Goal: Obtain resource: Obtain resource

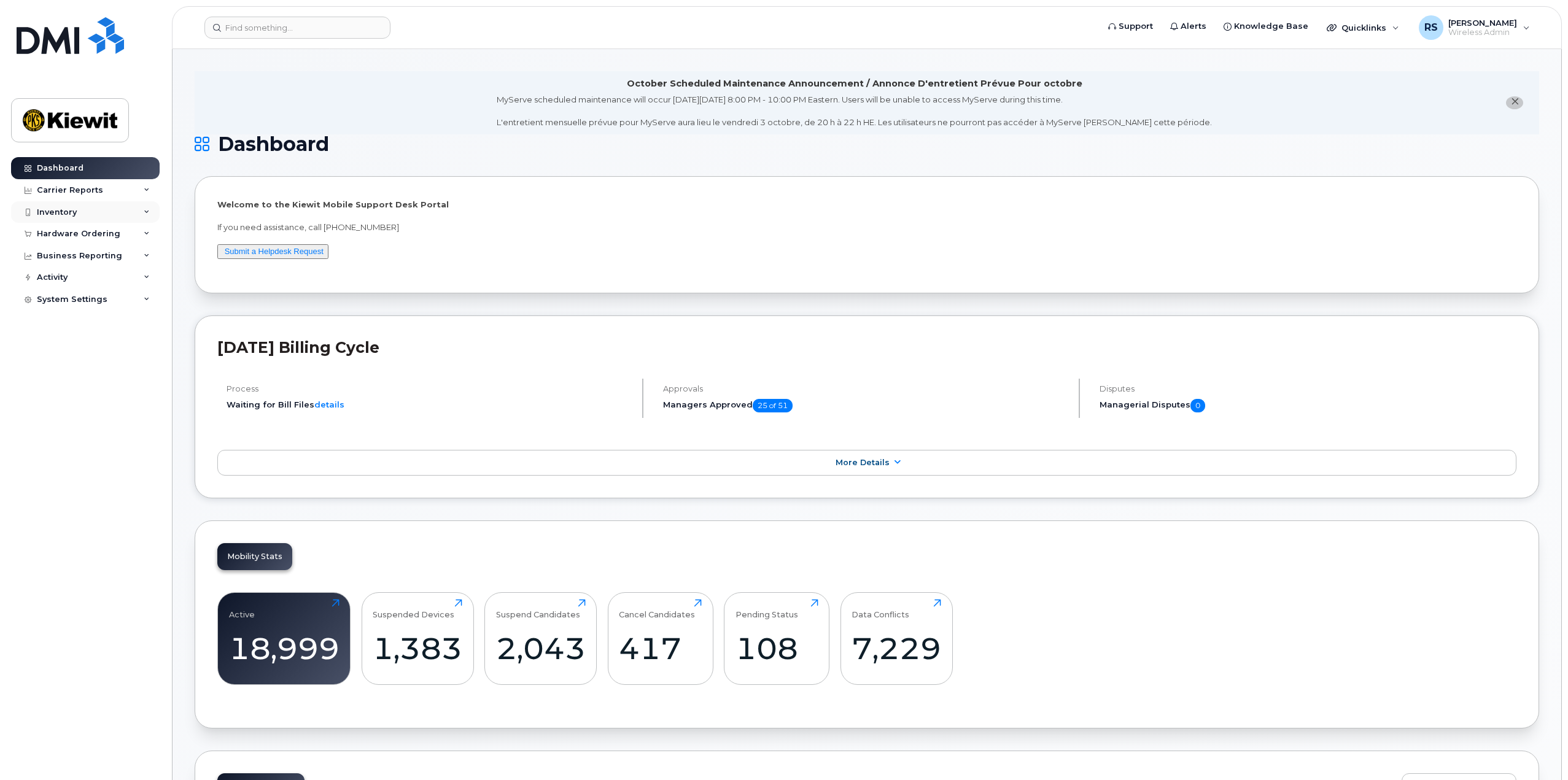
click at [113, 213] on div "Inventory" at bounding box center [85, 211] width 148 height 22
click at [92, 352] on div "Hardware Ordering" at bounding box center [78, 351] width 83 height 10
click at [84, 425] on div "Business Reporting" at bounding box center [79, 419] width 85 height 10
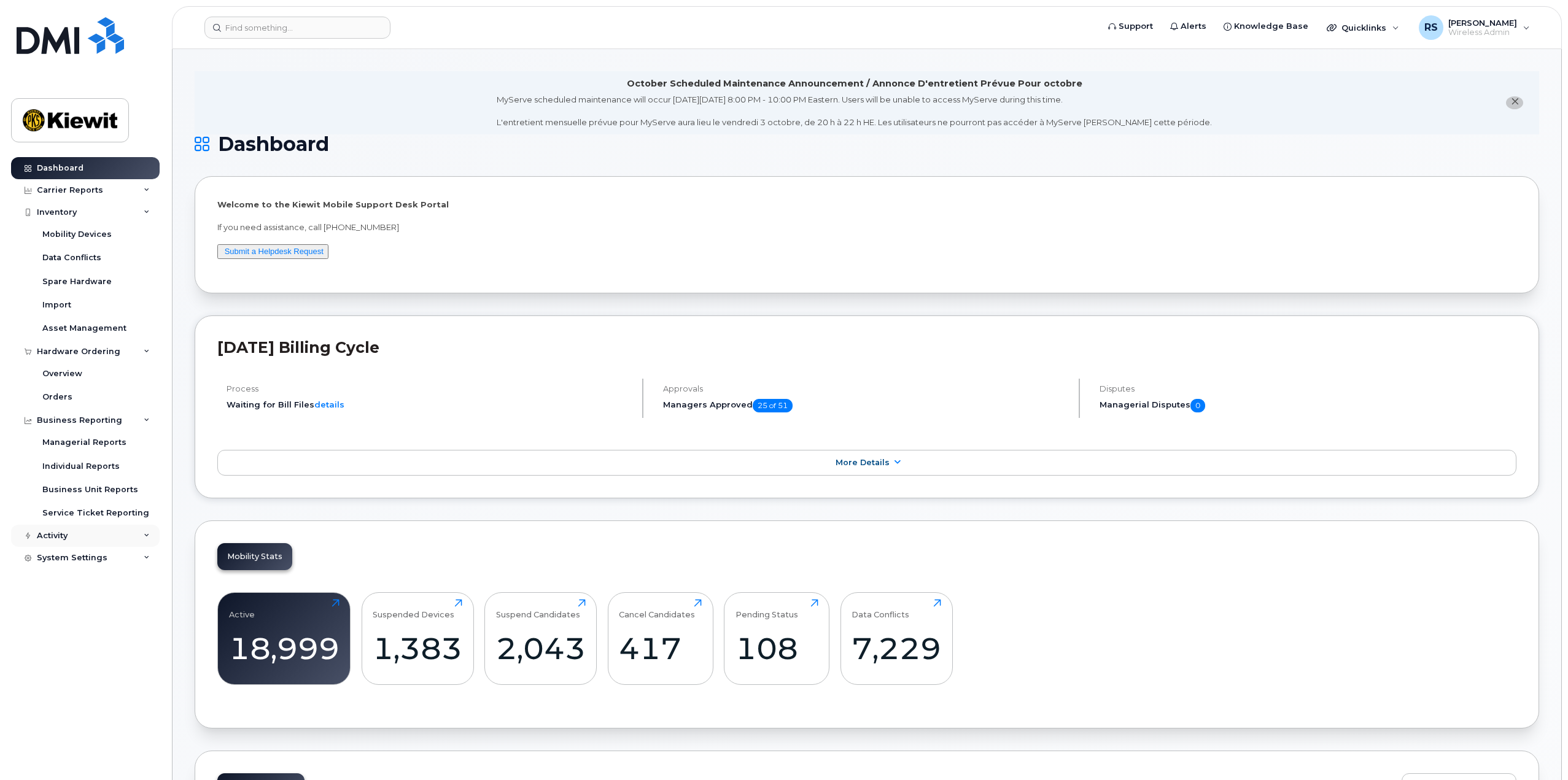
click at [84, 540] on div "Activity" at bounding box center [85, 535] width 148 height 22
click at [92, 541] on div "Activity" at bounding box center [85, 535] width 148 height 22
click at [78, 326] on div "Asset Management" at bounding box center [84, 328] width 84 height 11
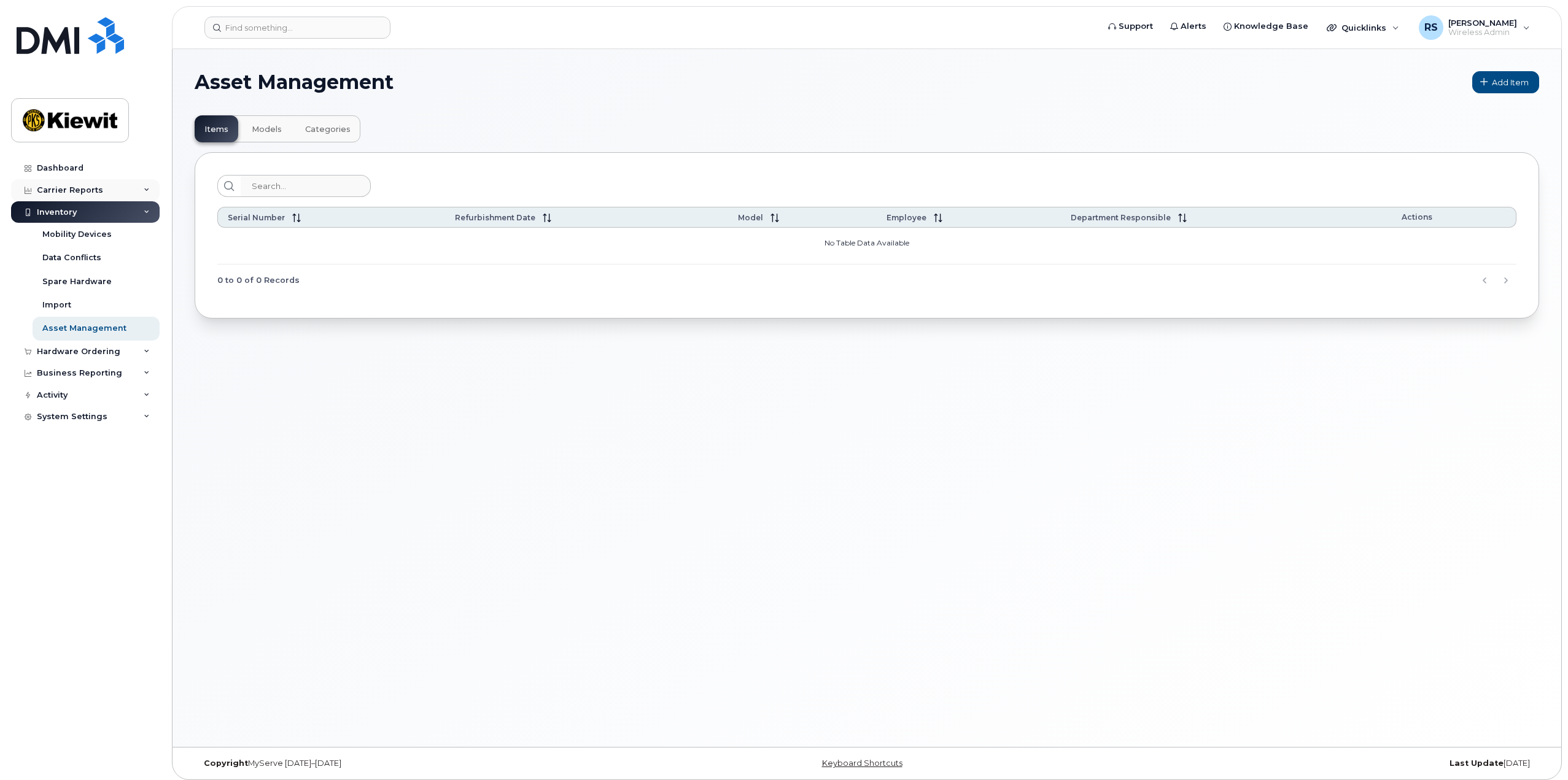
click at [90, 183] on div "Carrier Reports" at bounding box center [85, 190] width 148 height 22
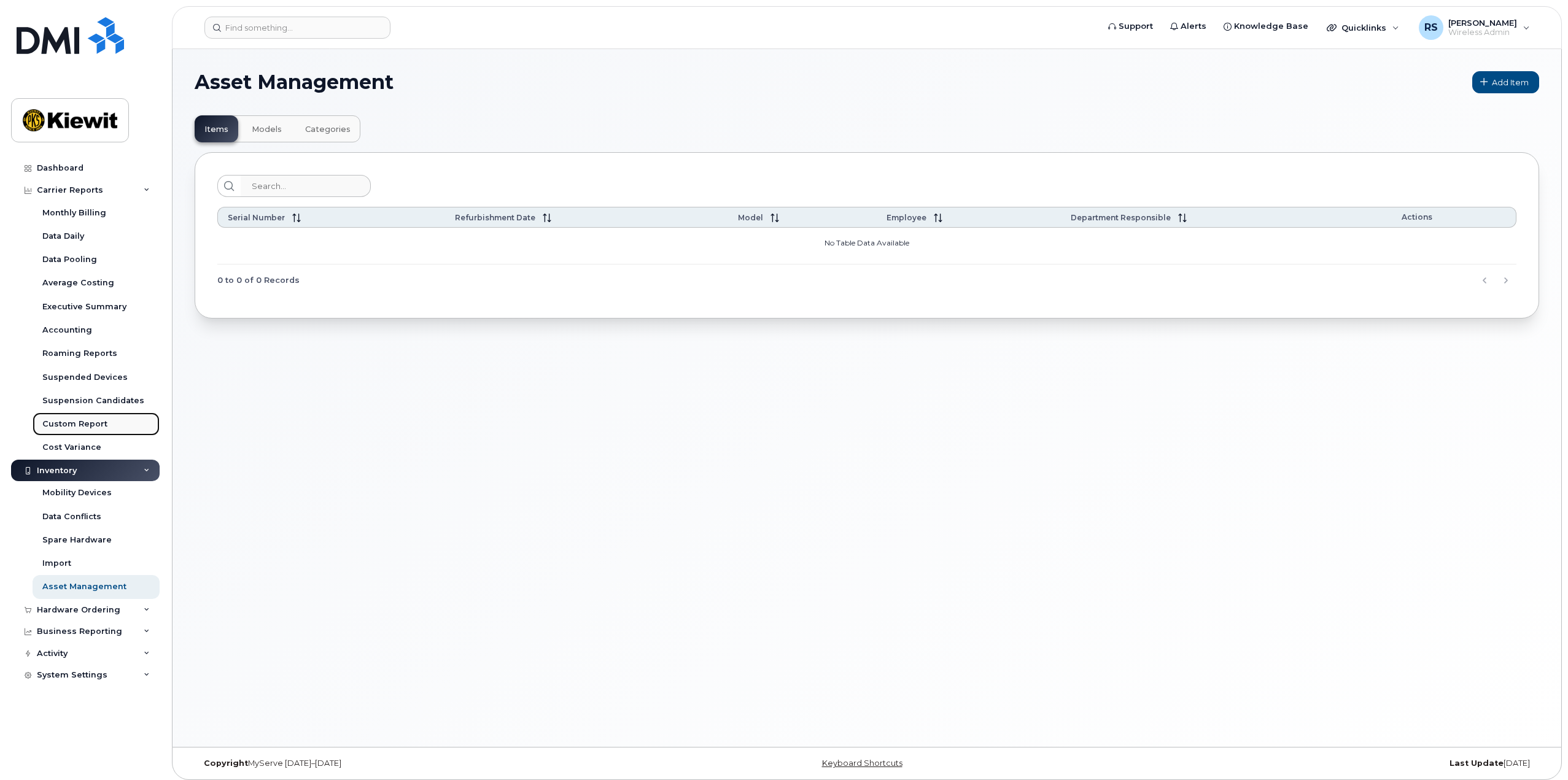
click at [93, 419] on div "Custom Report" at bounding box center [75, 424] width 65 height 11
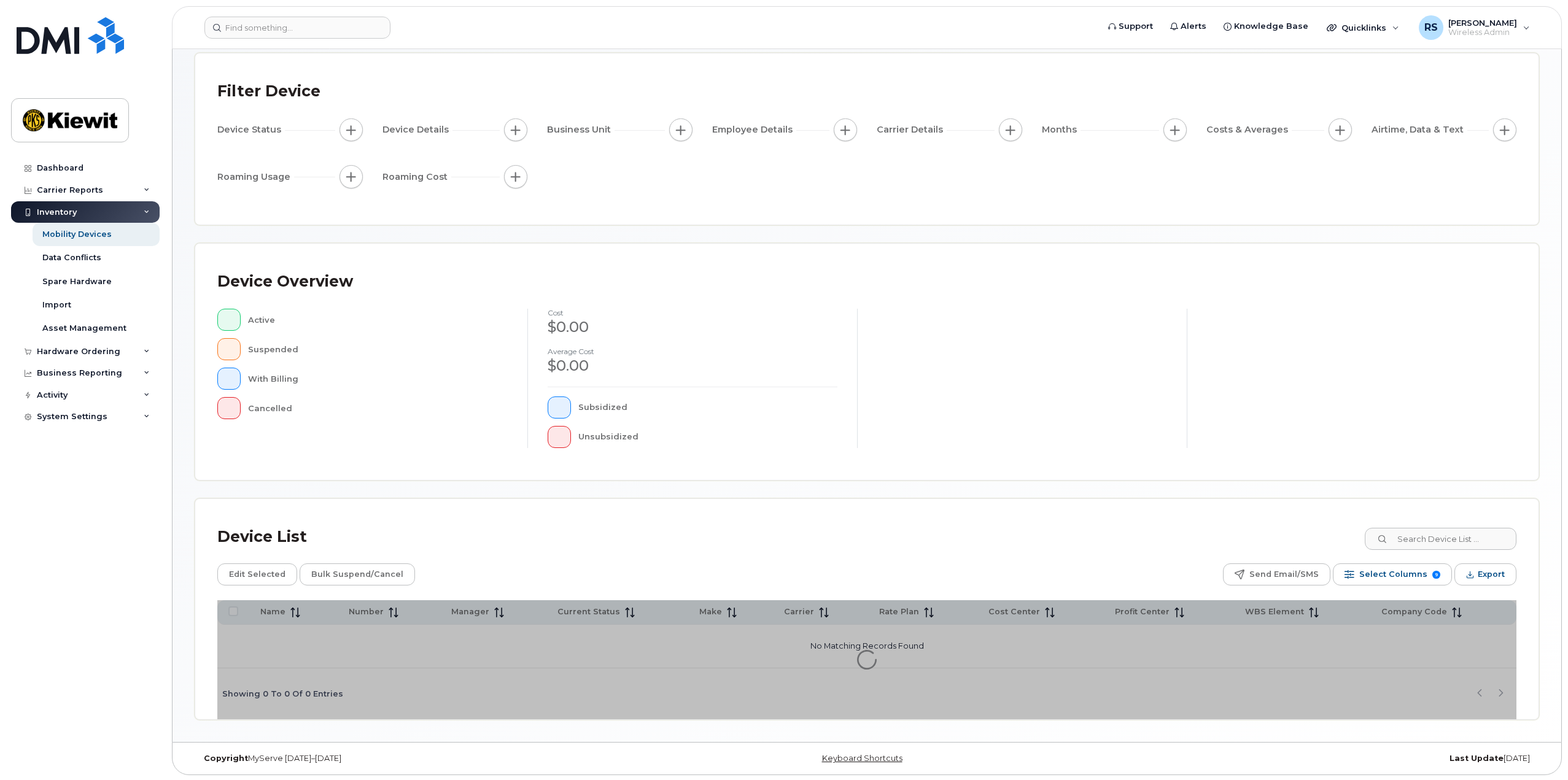
scroll to position [64, 0]
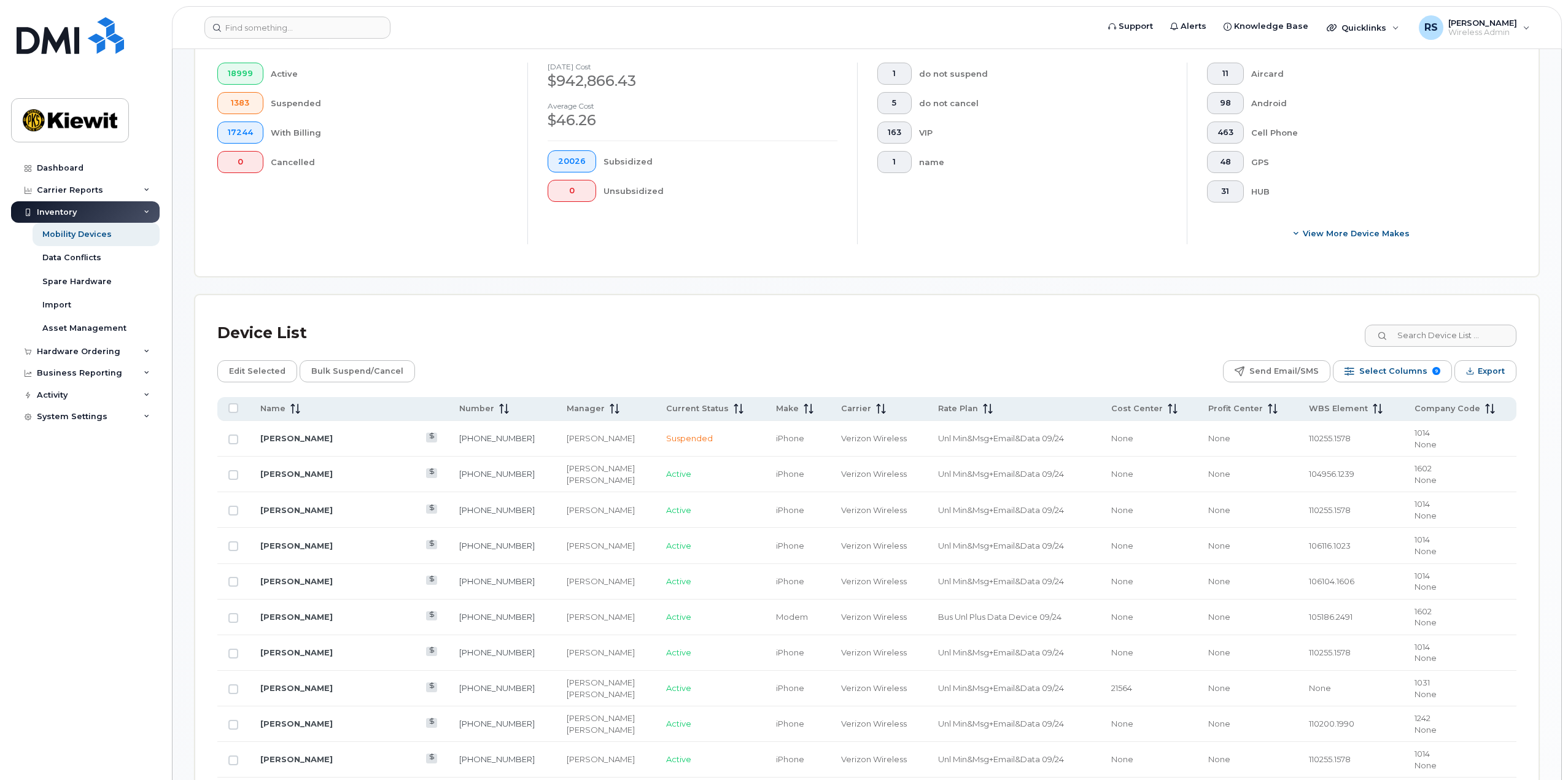
scroll to position [370, 0]
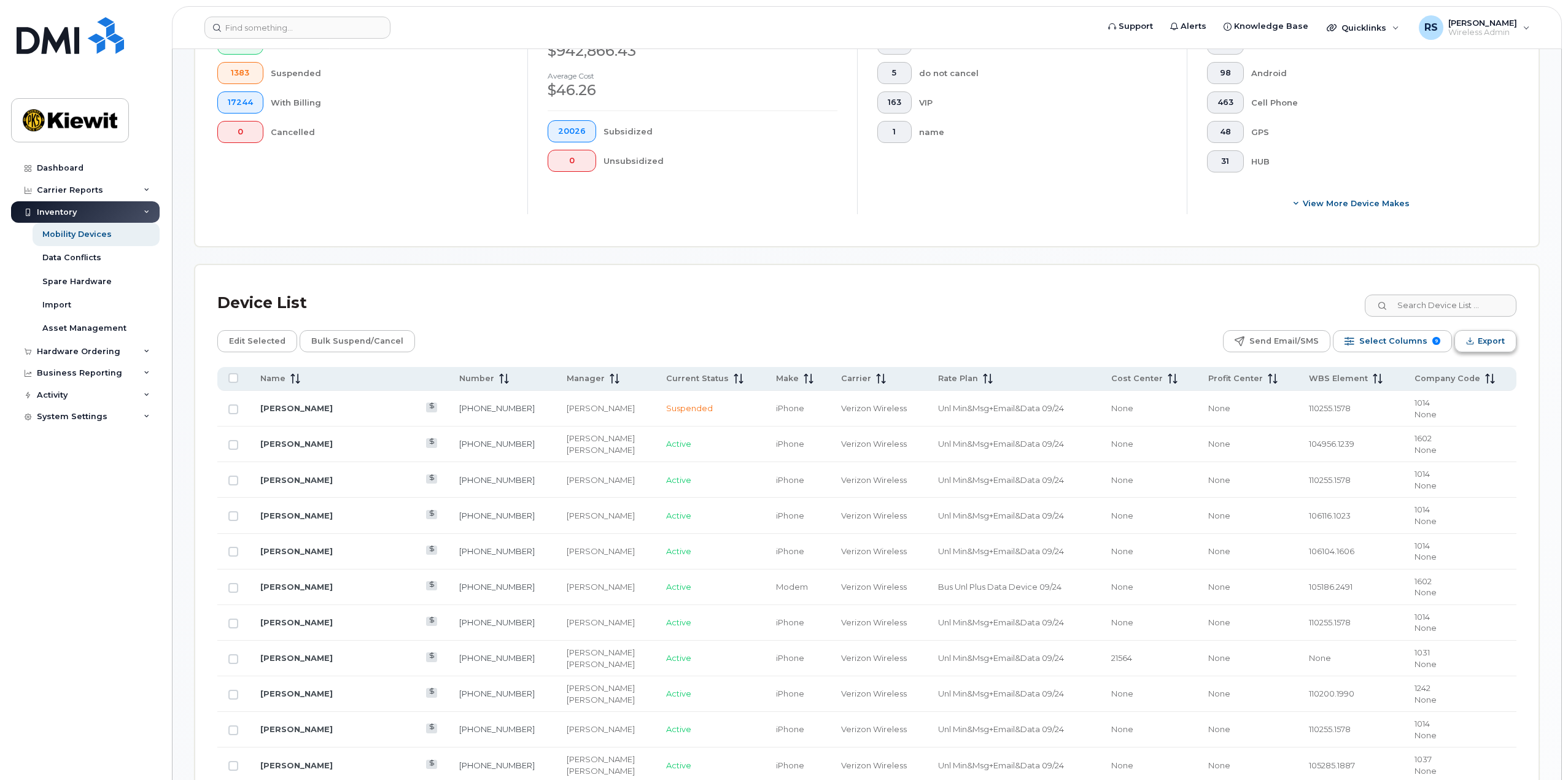
click at [1488, 345] on span "Export" at bounding box center [1491, 340] width 27 height 18
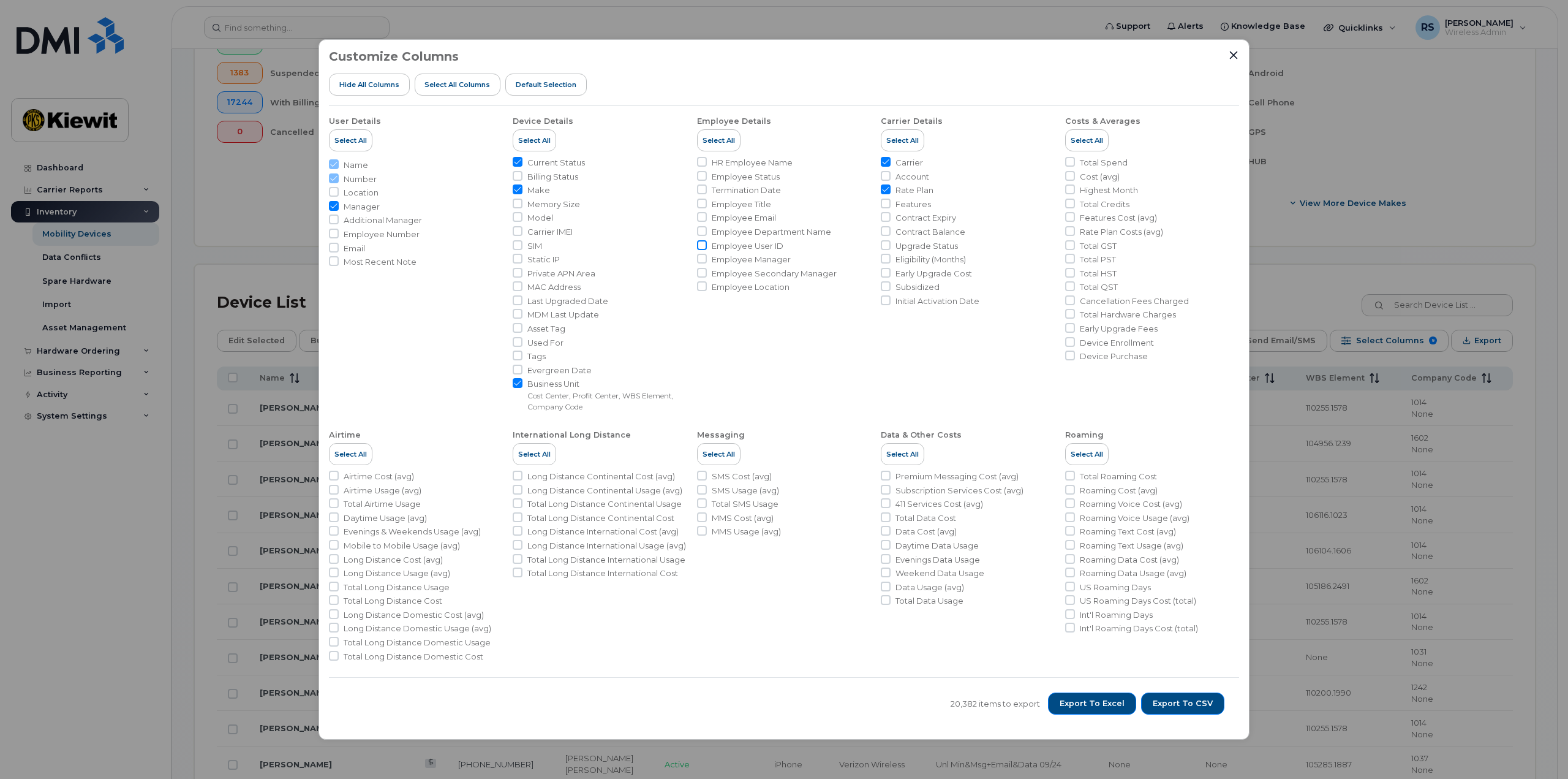
click at [701, 245] on input "Employee User ID" at bounding box center [702, 244] width 10 height 10
checkbox input "true"
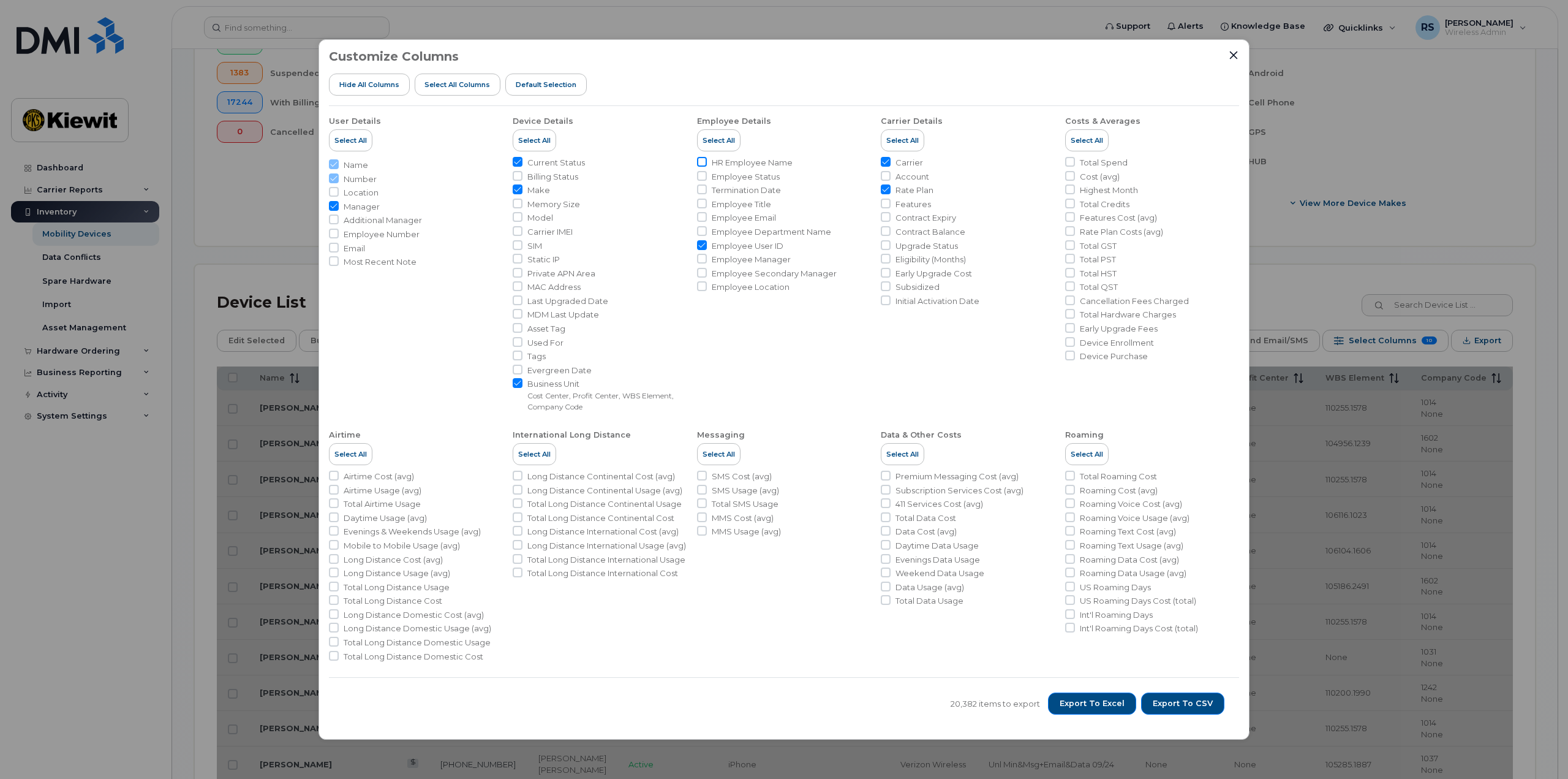
click at [702, 166] on input "HR Employee Name" at bounding box center [702, 161] width 10 height 10
checkbox input "true"
click at [1096, 703] on span "Export to Excel" at bounding box center [1092, 703] width 65 height 11
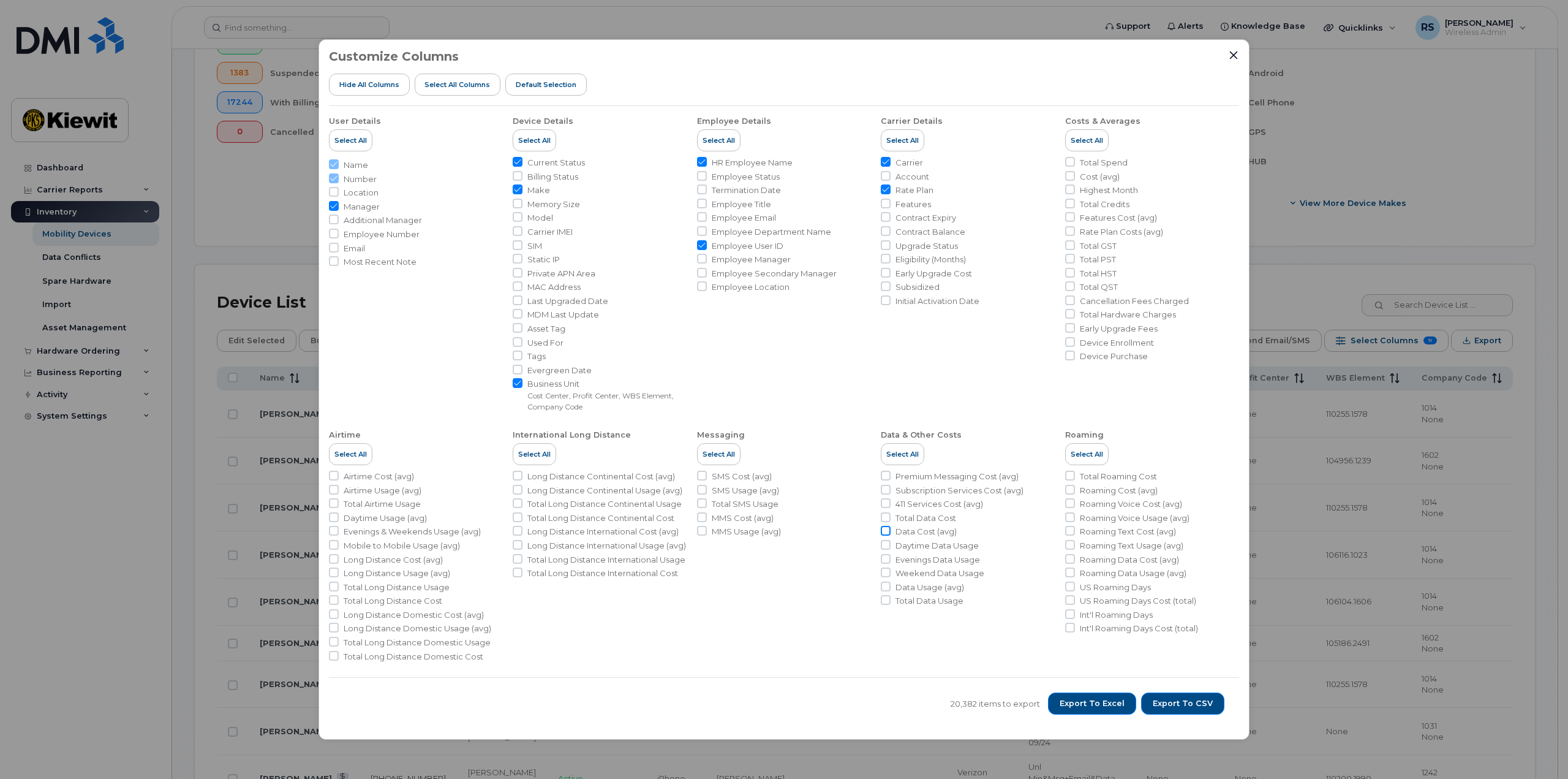
click at [888, 530] on input "Data Cost (avg)" at bounding box center [885, 530] width 10 height 10
checkbox input "true"
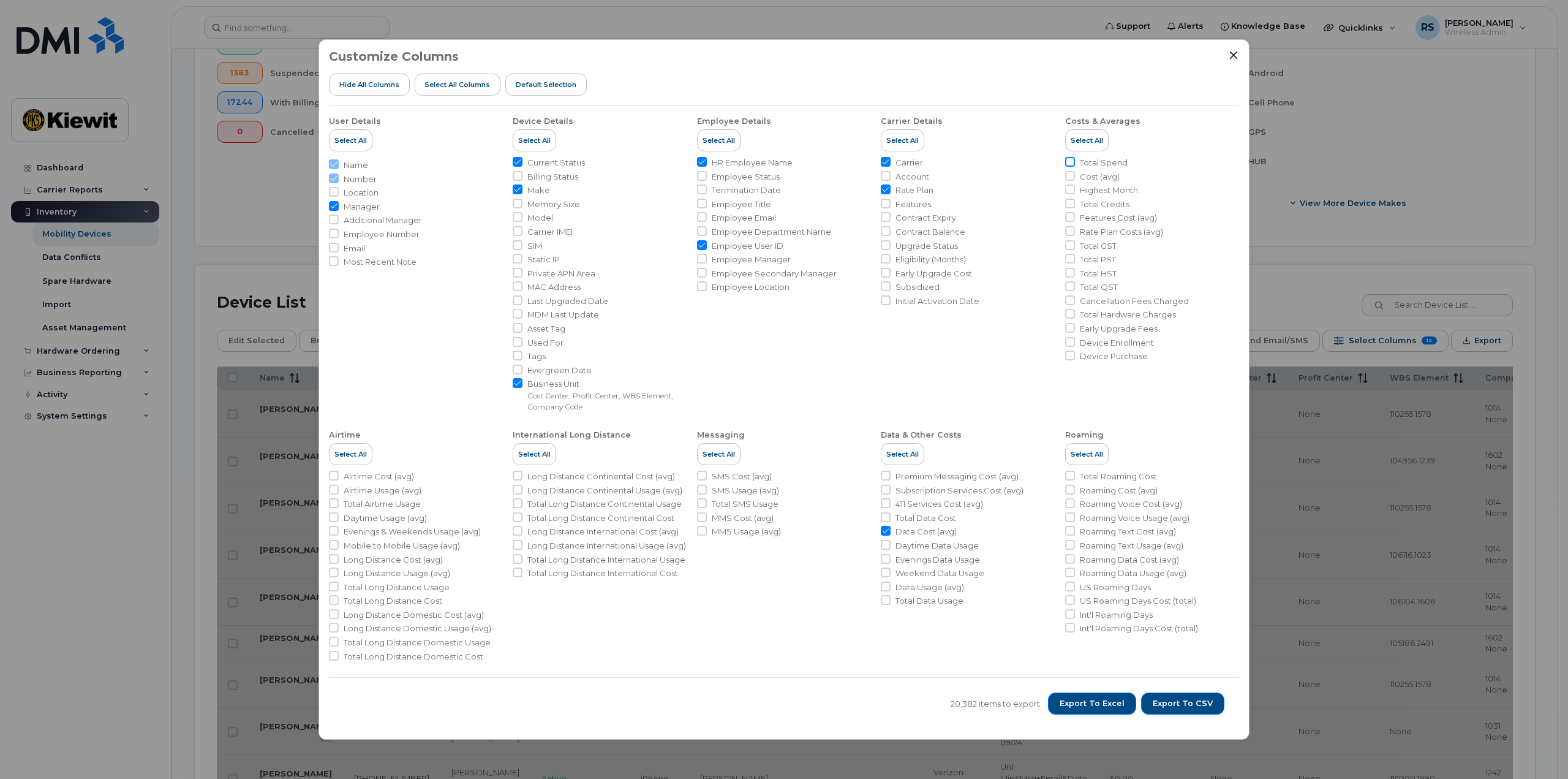
click at [1073, 159] on input "Total Spend" at bounding box center [1070, 161] width 10 height 10
checkbox input "true"
click at [1069, 176] on input "Cost (avg)" at bounding box center [1070, 175] width 10 height 10
checkbox input "true"
click at [1231, 59] on icon "Close" at bounding box center [1233, 54] width 10 height 10
